Goal: Navigation & Orientation: Find specific page/section

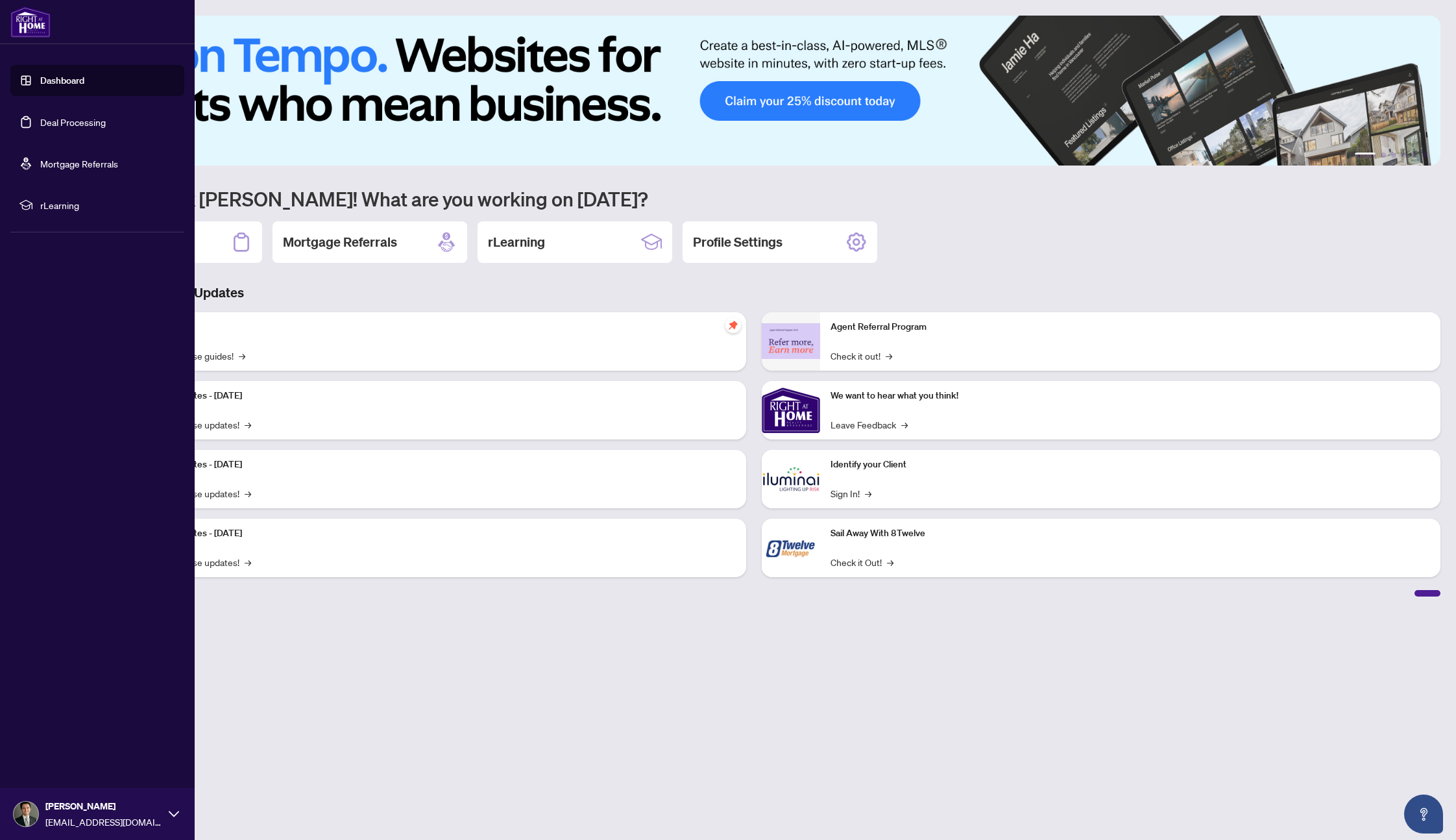
click at [82, 126] on link "Deal Processing" at bounding box center [73, 121] width 66 height 11
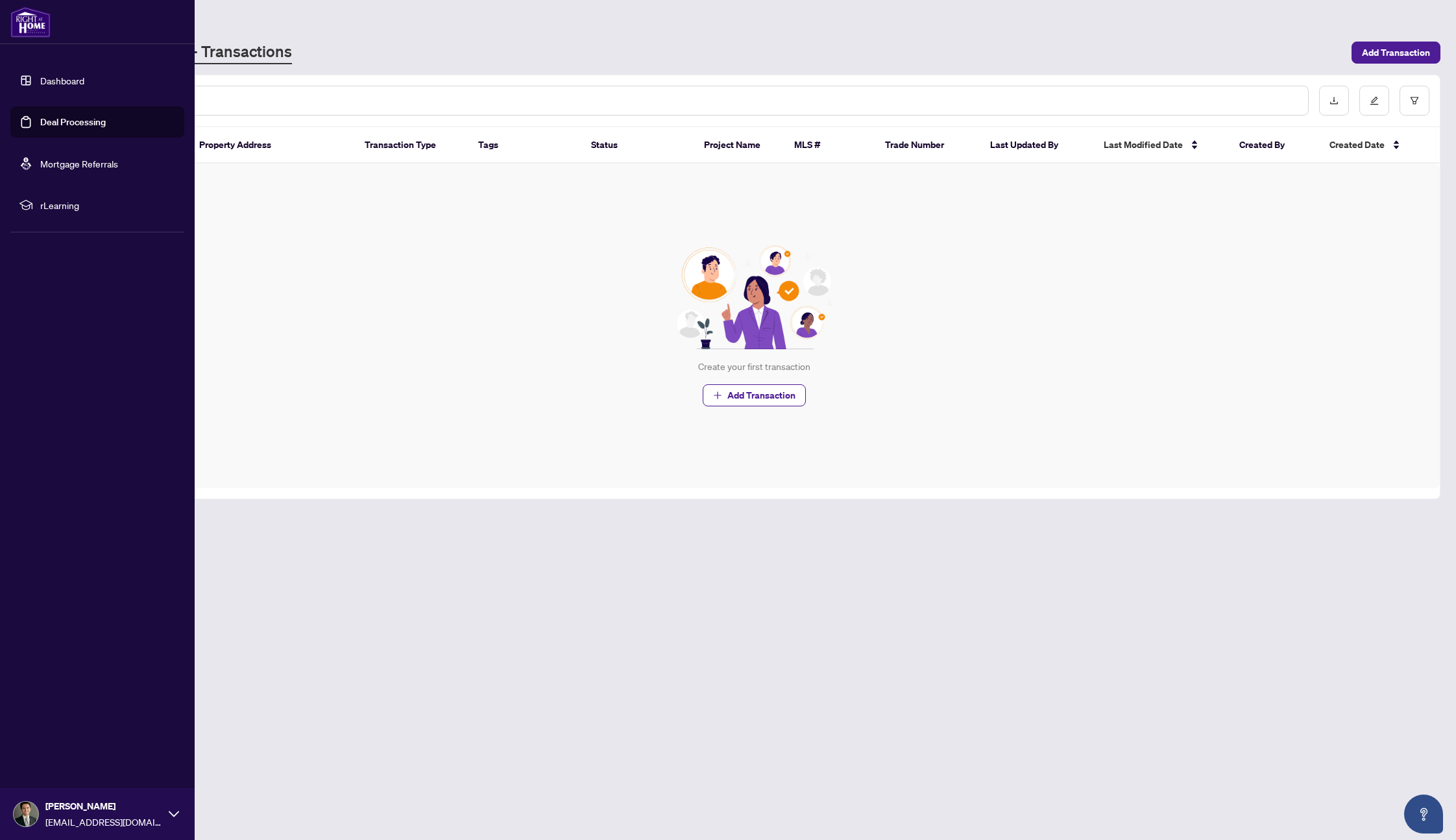
click at [40, 80] on link "Dashboard" at bounding box center [62, 80] width 44 height 11
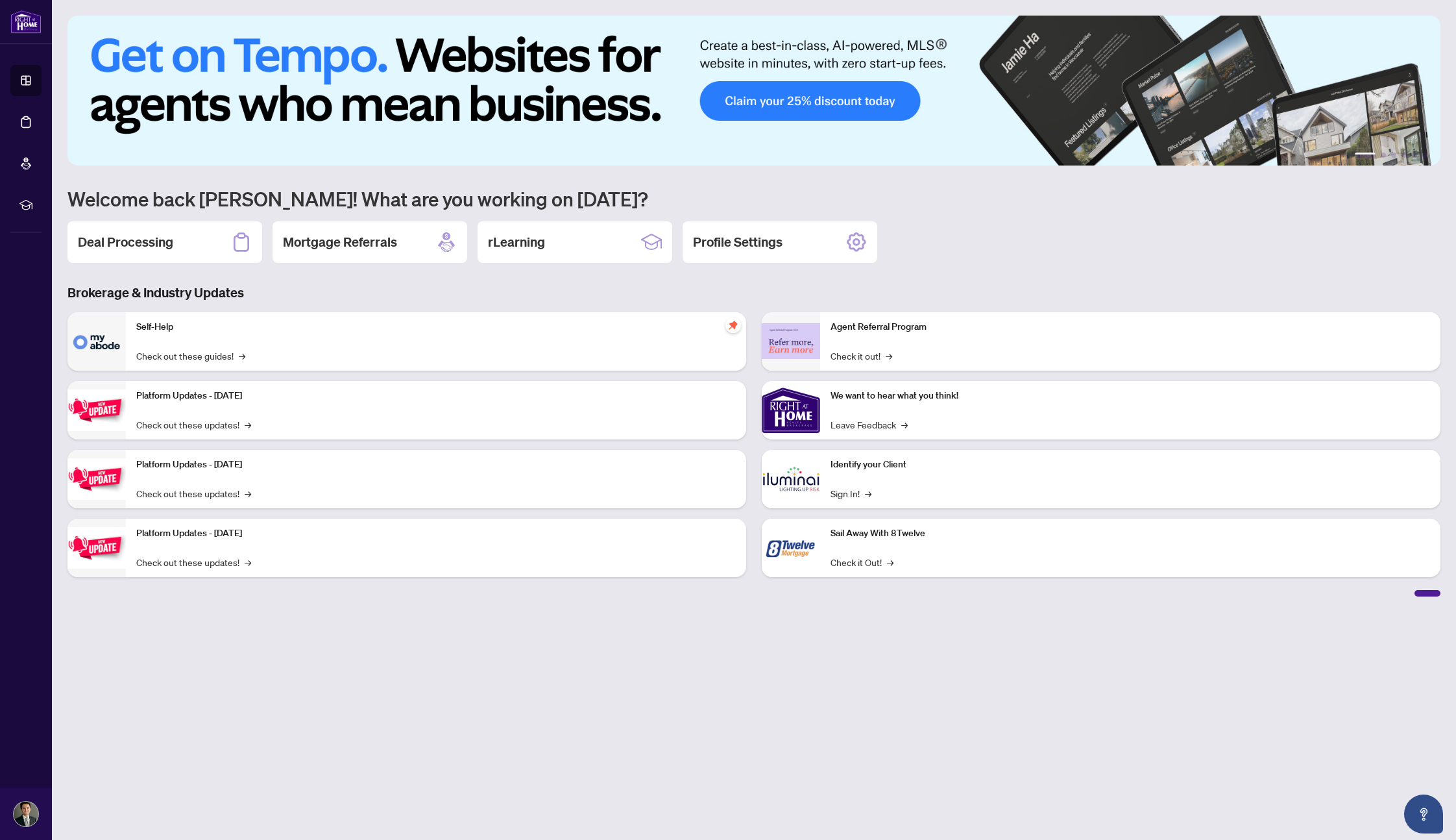
click at [412, 295] on h3 "Brokerage & Industry Updates" at bounding box center [753, 293] width 1373 height 18
click at [592, 248] on div "rLearning" at bounding box center [575, 242] width 195 height 42
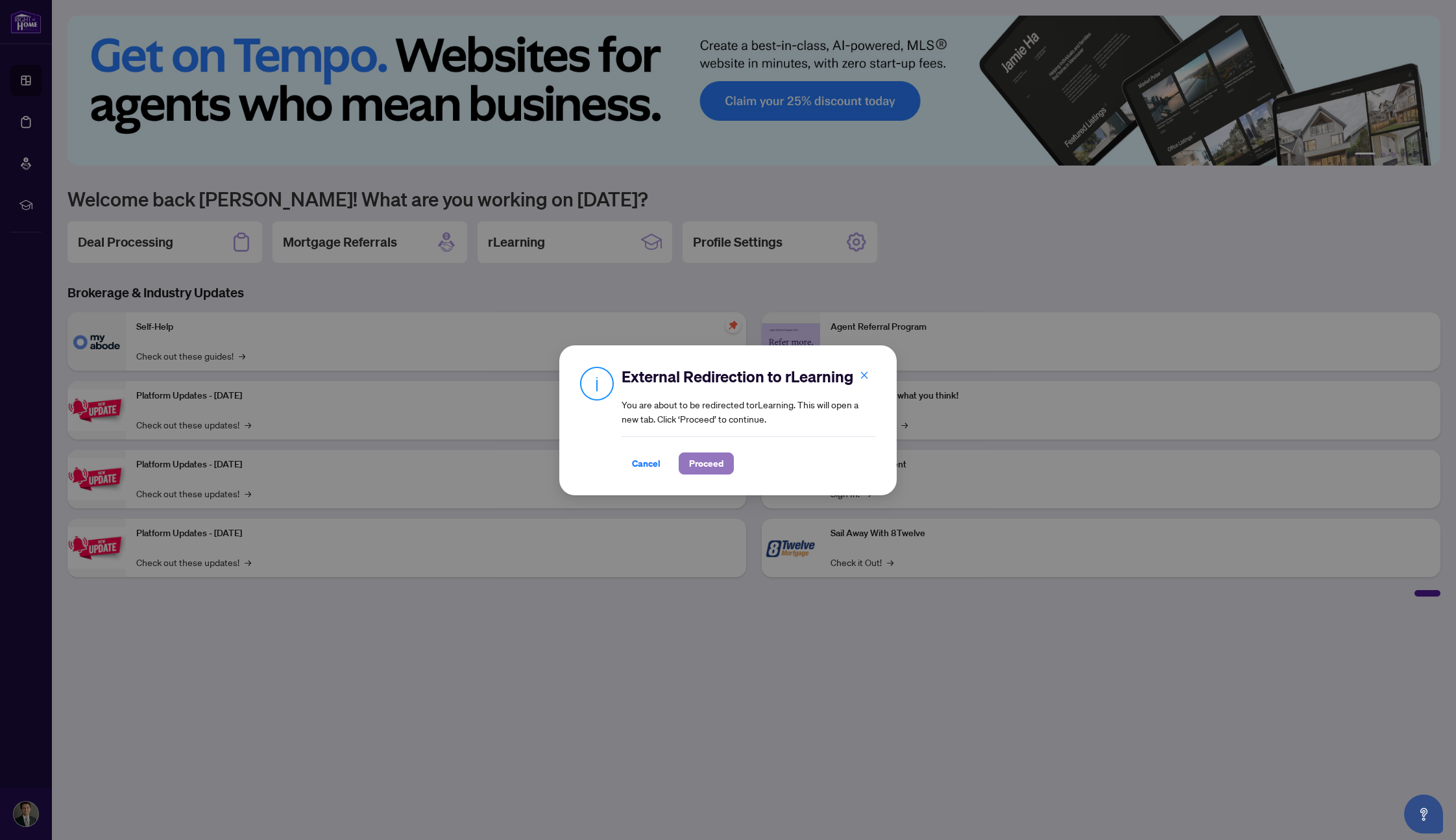
click at [701, 467] on span "Proceed" at bounding box center [706, 463] width 34 height 20
